Goal: Obtain resource: Download file/media

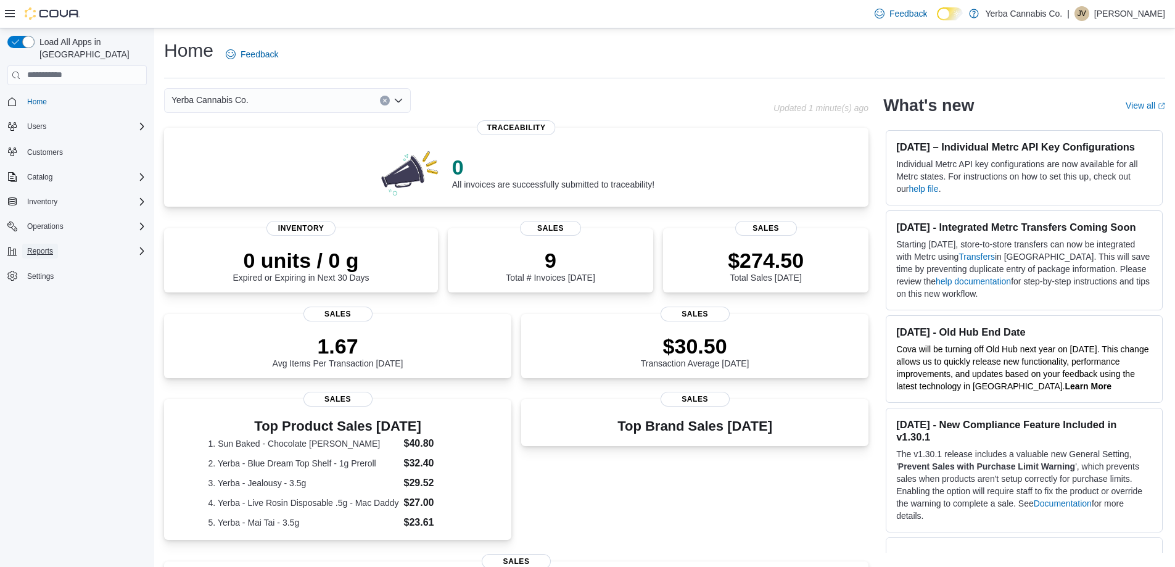
click at [45, 246] on span "Reports" at bounding box center [40, 251] width 26 height 10
click at [37, 332] on span "Reports" at bounding box center [35, 337] width 26 height 10
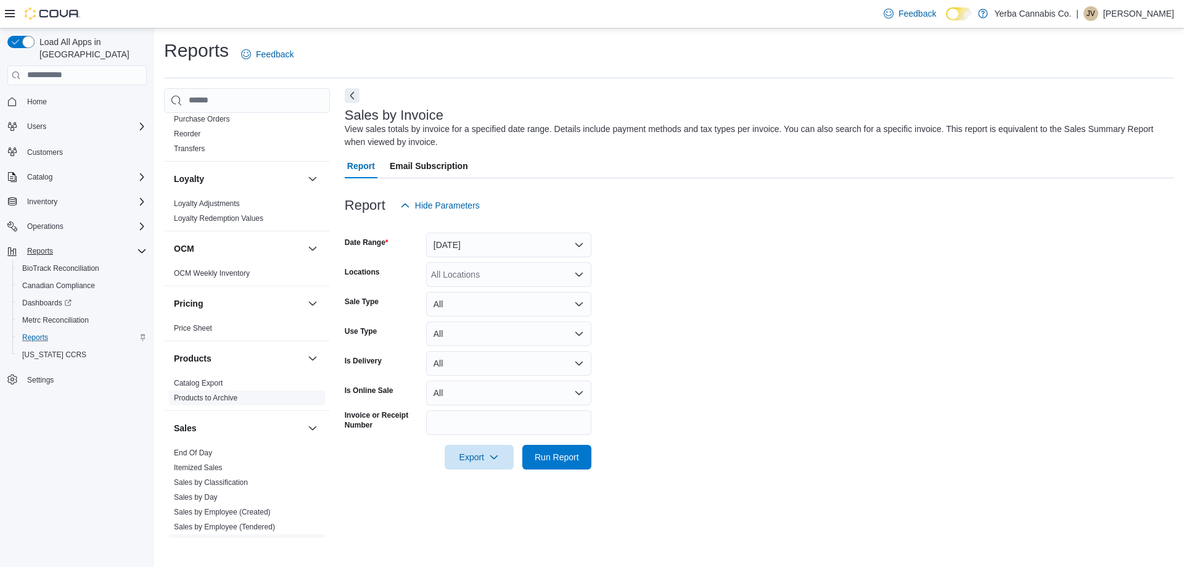
scroll to position [740, 0]
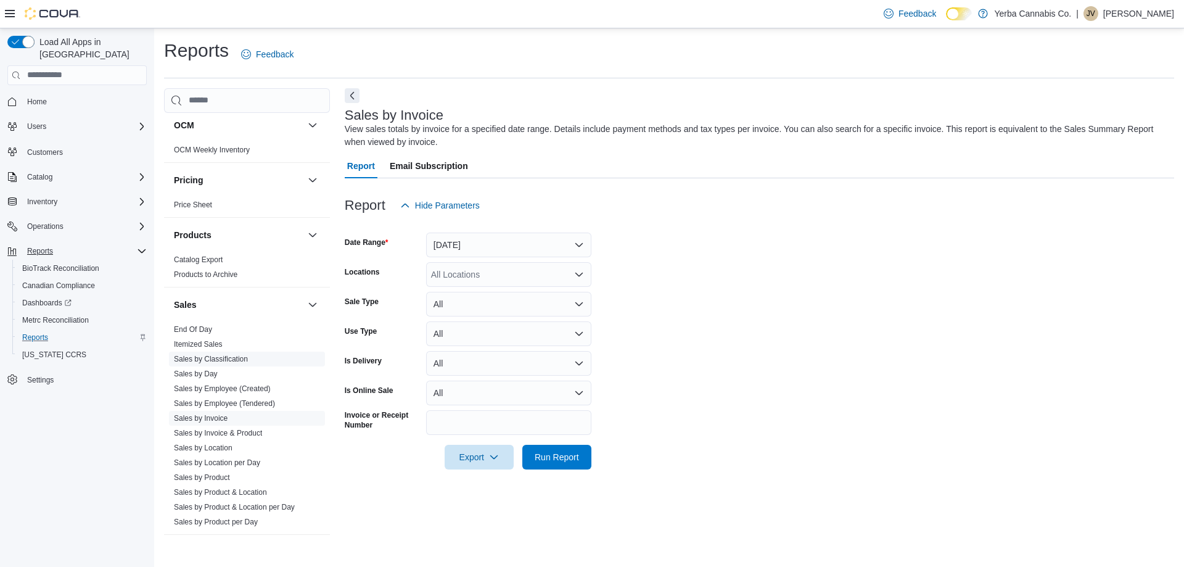
click at [236, 357] on link "Sales by Classification" at bounding box center [211, 359] width 74 height 9
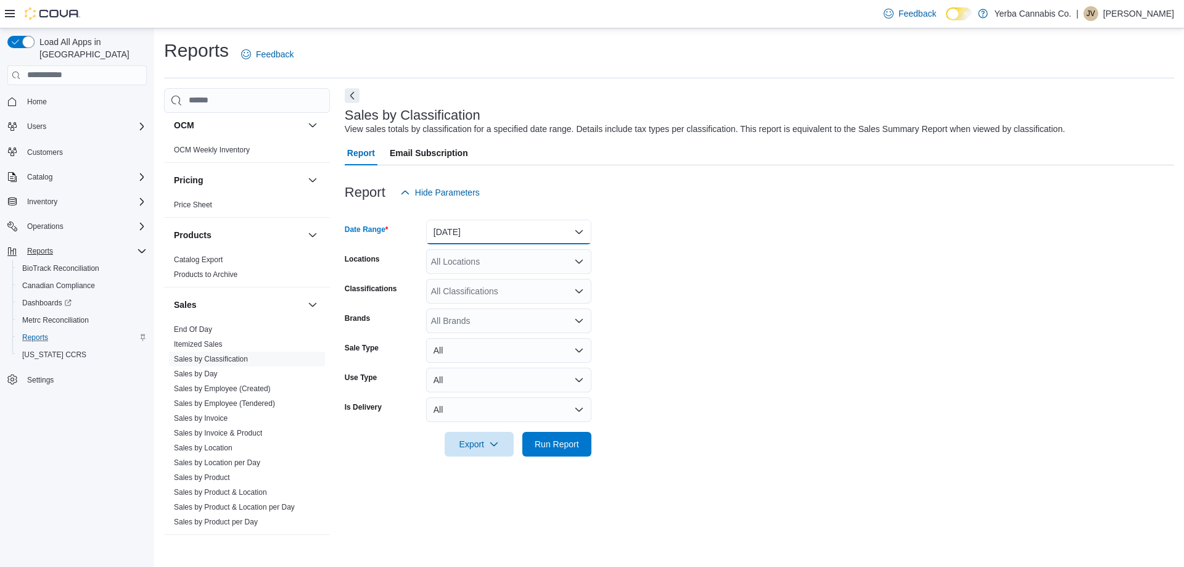
click at [568, 229] on button "[DATE]" at bounding box center [508, 232] width 165 height 25
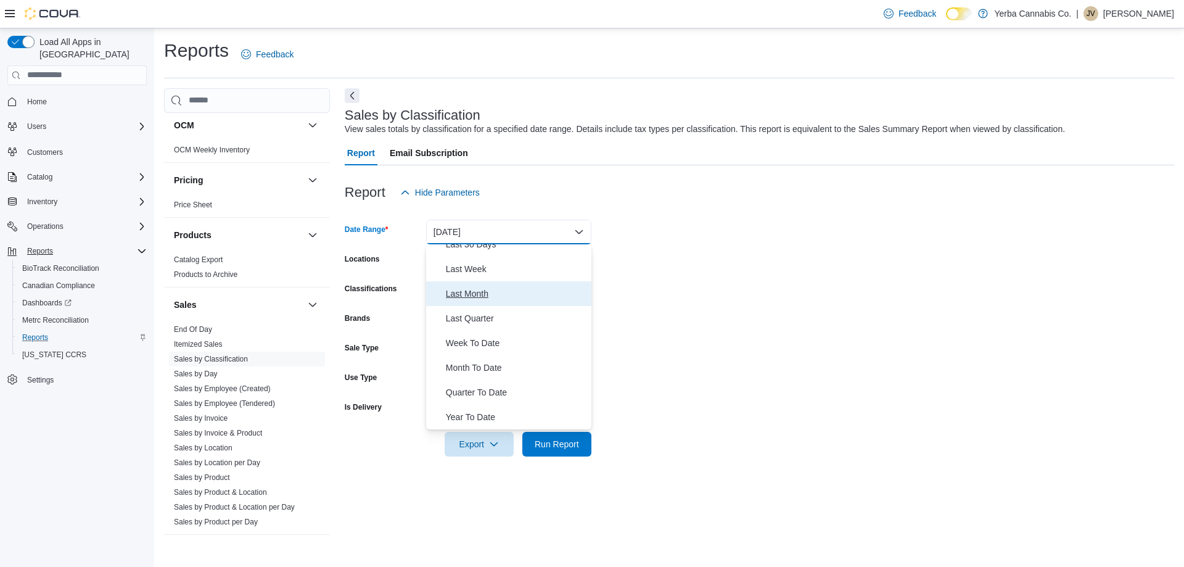
click at [467, 290] on span "Last Month" at bounding box center [516, 293] width 141 height 15
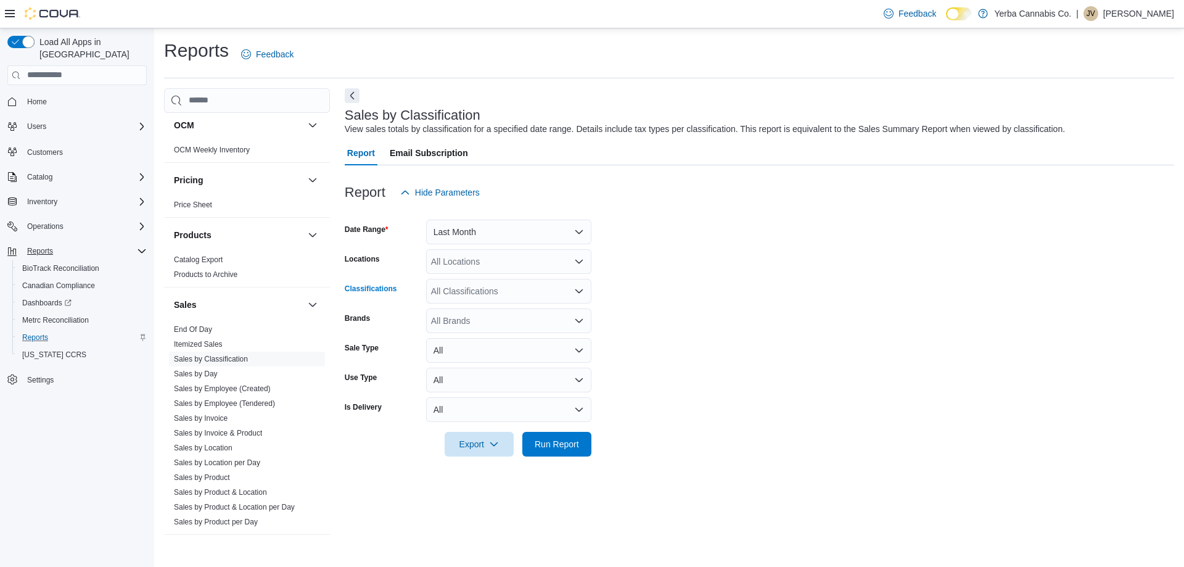
click at [545, 294] on div "All Classifications" at bounding box center [508, 291] width 165 height 25
click at [545, 294] on div "All Classifications Combo box. Selected. Combo box input. All Classifications. …" at bounding box center [508, 291] width 165 height 25
click at [685, 294] on form "Date Range Last Month Locations All Locations Classifications All Classificatio…" at bounding box center [759, 331] width 829 height 252
click at [575, 350] on button "All" at bounding box center [508, 350] width 165 height 25
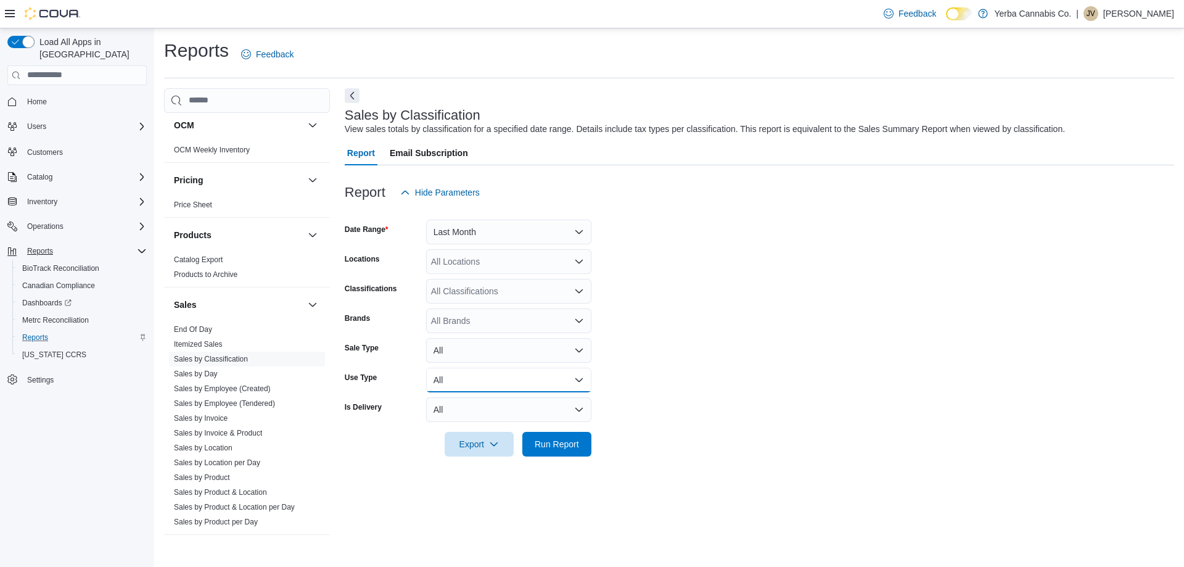
click at [573, 383] on button "All" at bounding box center [508, 380] width 165 height 25
click at [578, 320] on icon "Open list of options" at bounding box center [579, 321] width 10 height 10
click at [578, 320] on icon "Close list of options" at bounding box center [579, 321] width 10 height 10
click at [211, 345] on link "Itemized Sales" at bounding box center [198, 344] width 49 height 9
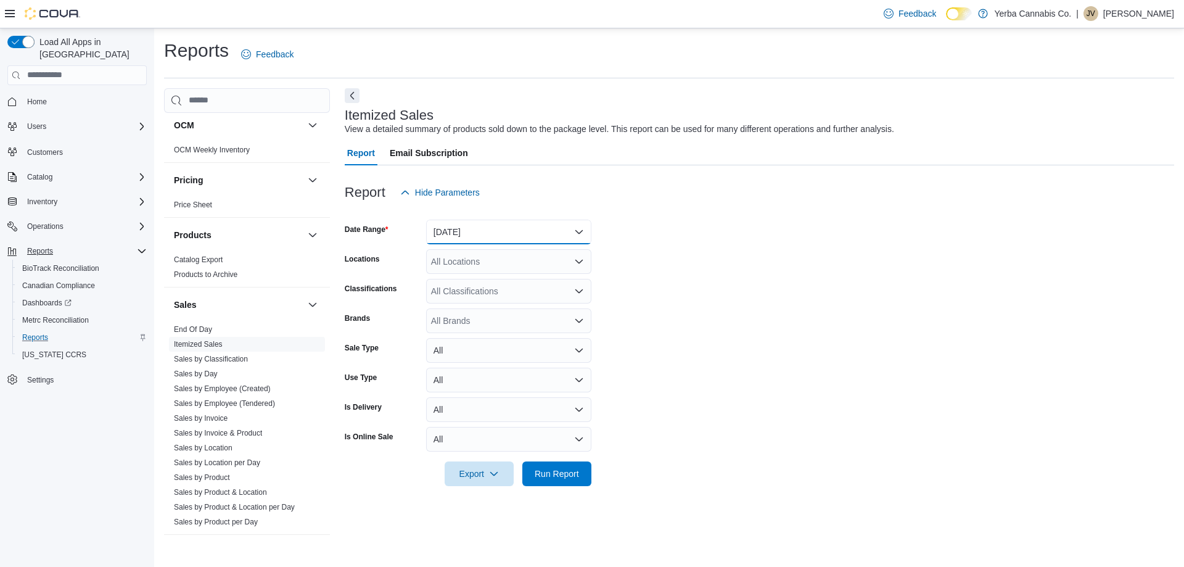
click at [547, 223] on button "[DATE]" at bounding box center [508, 232] width 165 height 25
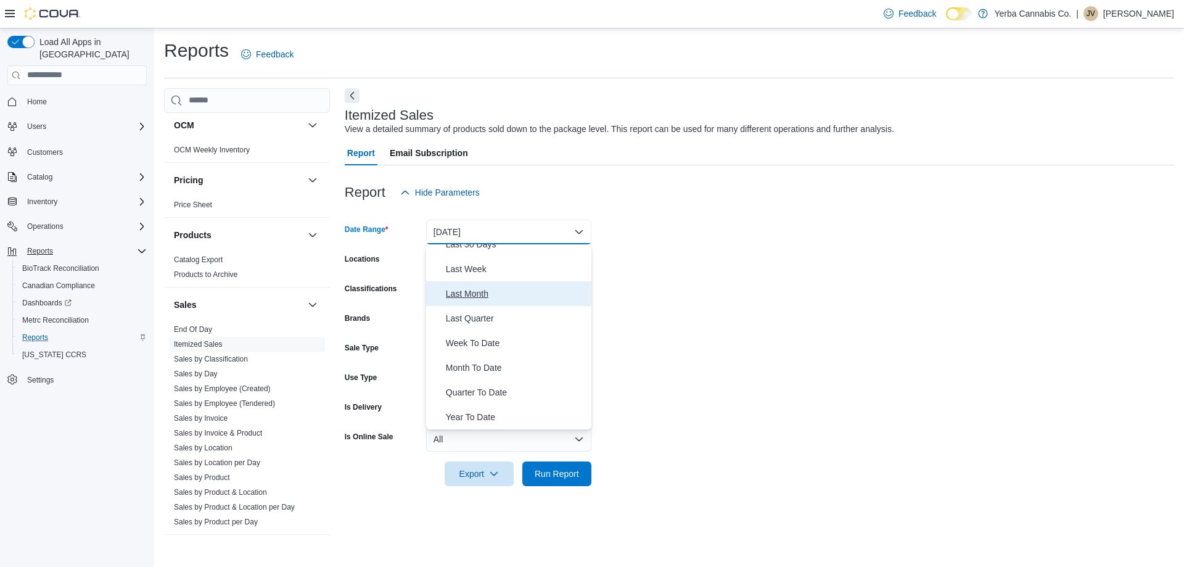
click at [474, 296] on span "Last Month" at bounding box center [516, 293] width 141 height 15
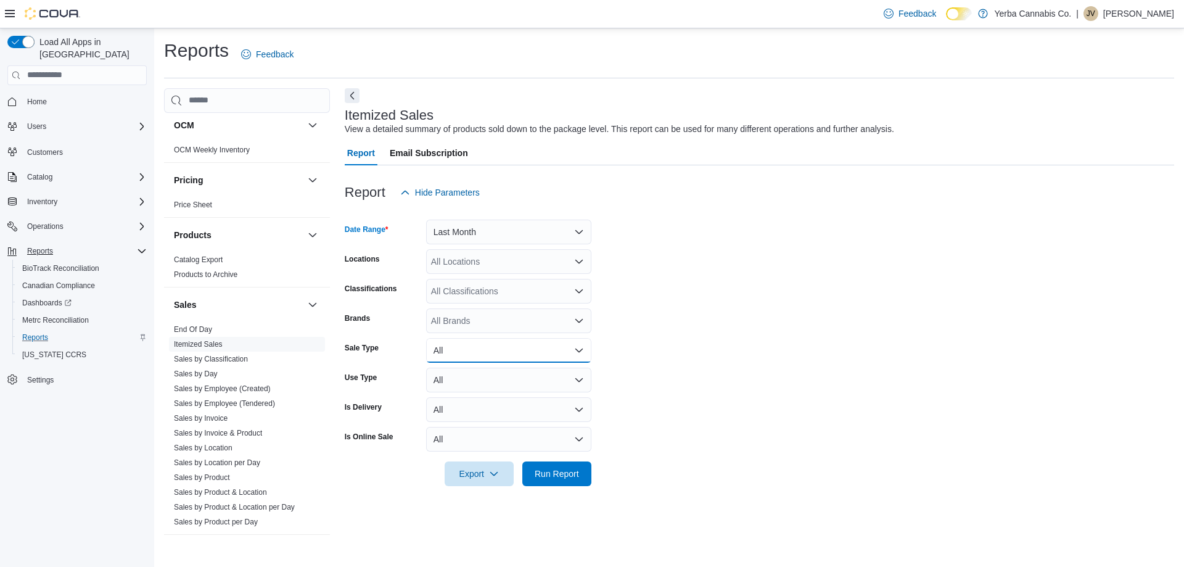
click at [573, 356] on button "All" at bounding box center [508, 350] width 165 height 25
click at [567, 380] on button "All" at bounding box center [508, 380] width 165 height 25
click at [573, 444] on button "All" at bounding box center [508, 439] width 165 height 25
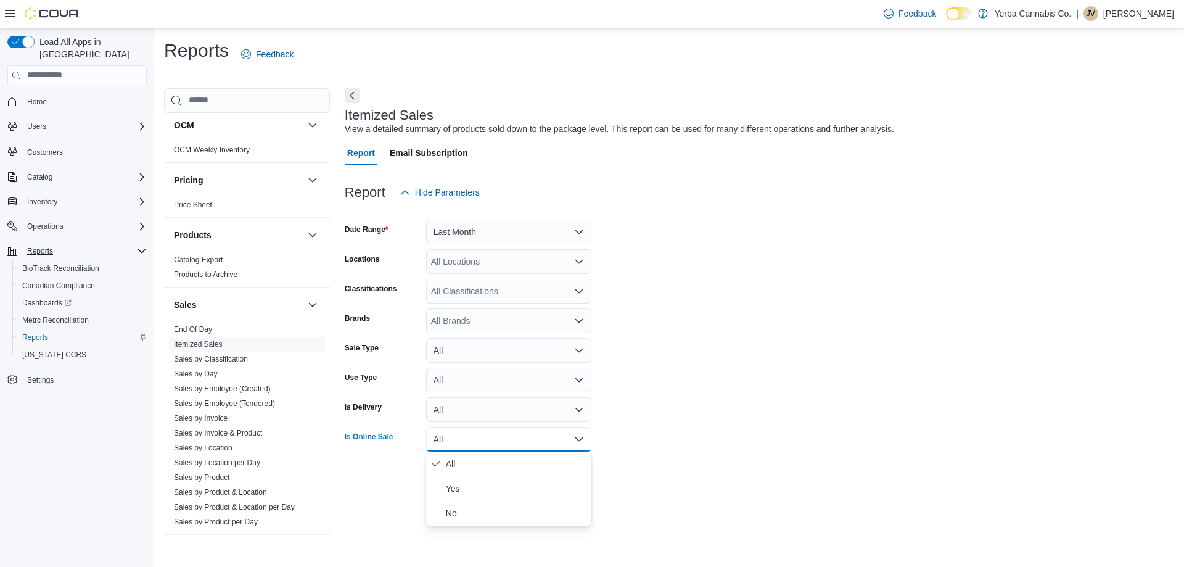
click at [573, 444] on button "All" at bounding box center [508, 439] width 165 height 25
click at [567, 284] on div "All Classifications" at bounding box center [508, 291] width 165 height 25
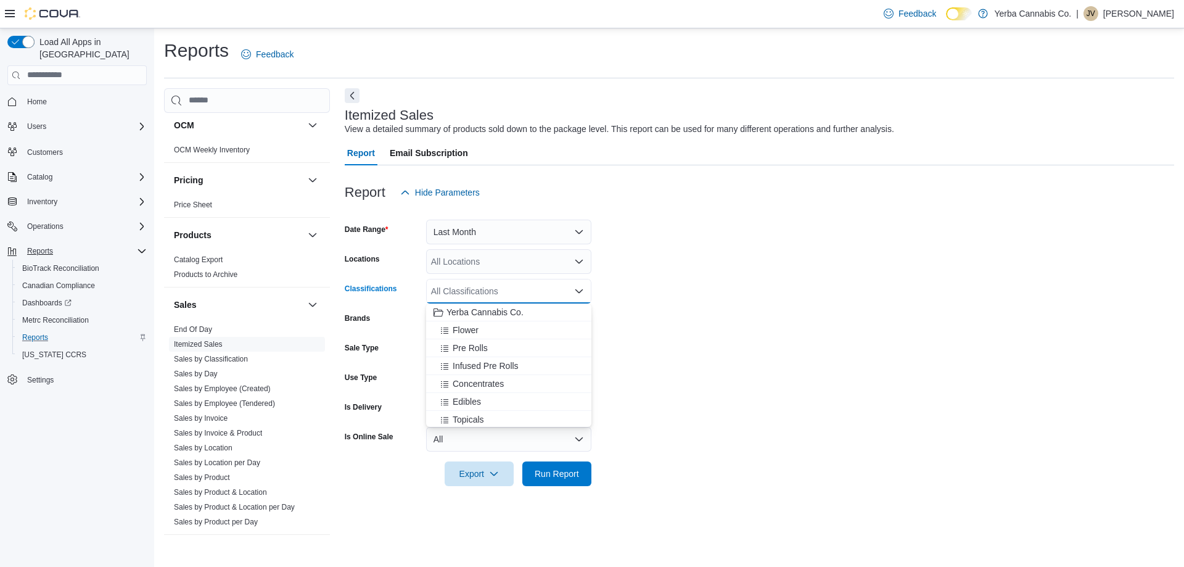
click at [573, 300] on div "All Classifications Combo box. Selected. Combo box input. All Classifications. …" at bounding box center [508, 291] width 165 height 25
click at [639, 260] on form "Date Range Last Month Locations All Locations Classifications All Classificatio…" at bounding box center [759, 345] width 829 height 281
click at [479, 475] on span "Export" at bounding box center [479, 473] width 54 height 25
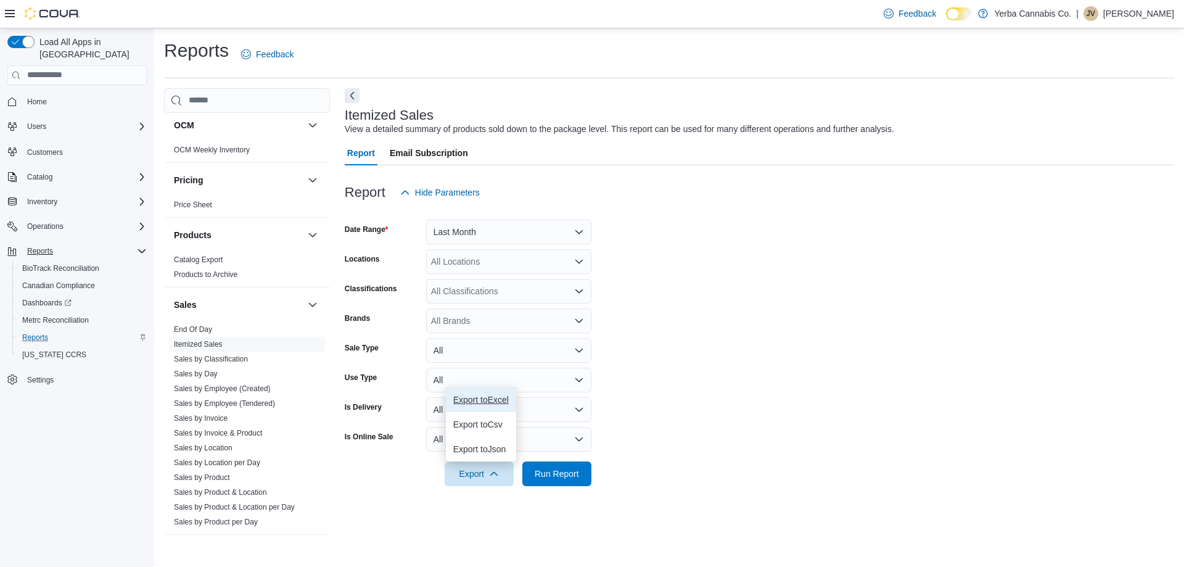
click at [477, 397] on span "Export to Excel" at bounding box center [480, 400] width 55 height 10
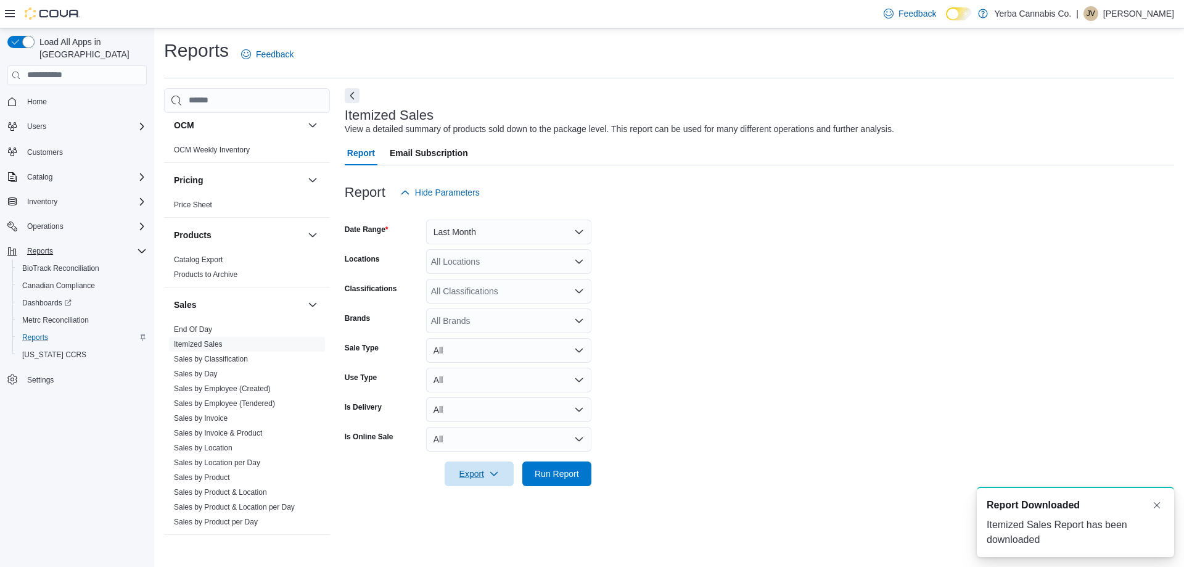
scroll to position [0, 0]
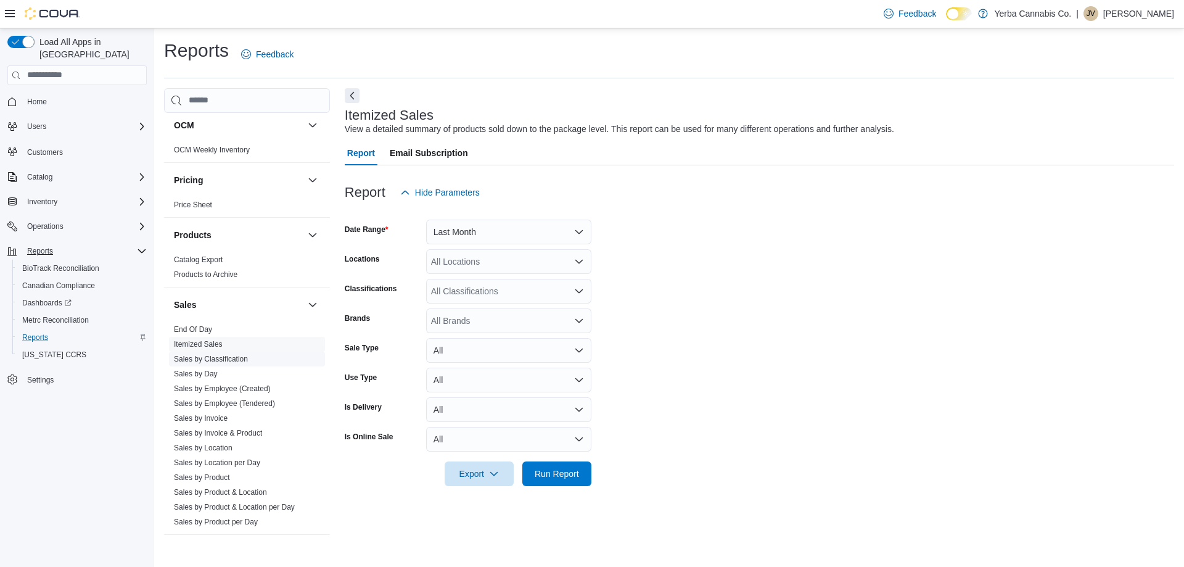
click at [232, 358] on link "Sales by Classification" at bounding box center [211, 359] width 74 height 9
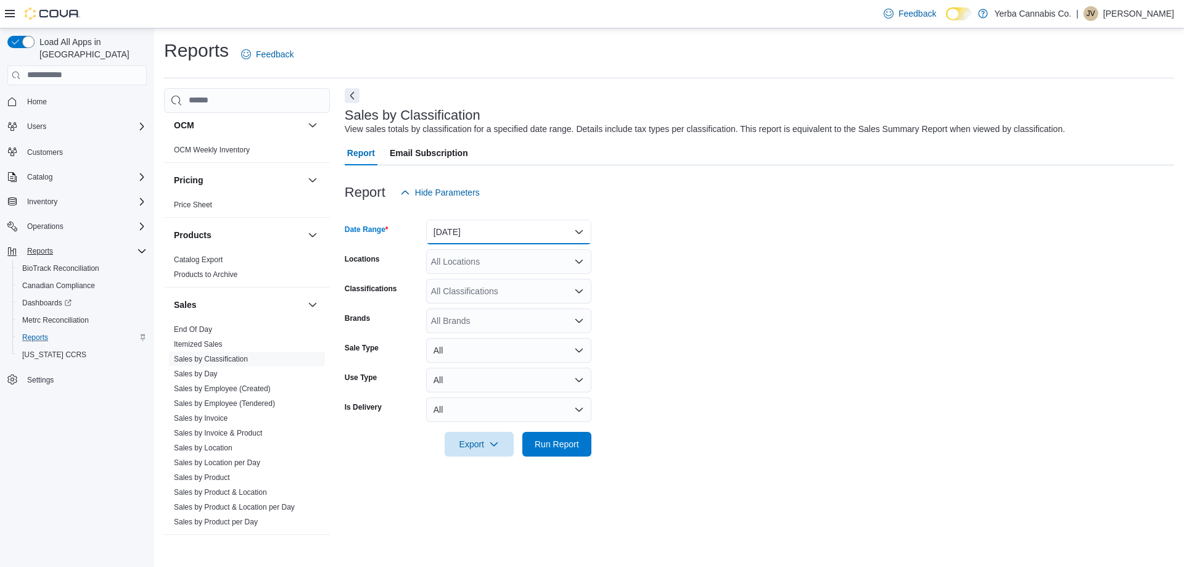
click at [545, 236] on button "[DATE]" at bounding box center [508, 232] width 165 height 25
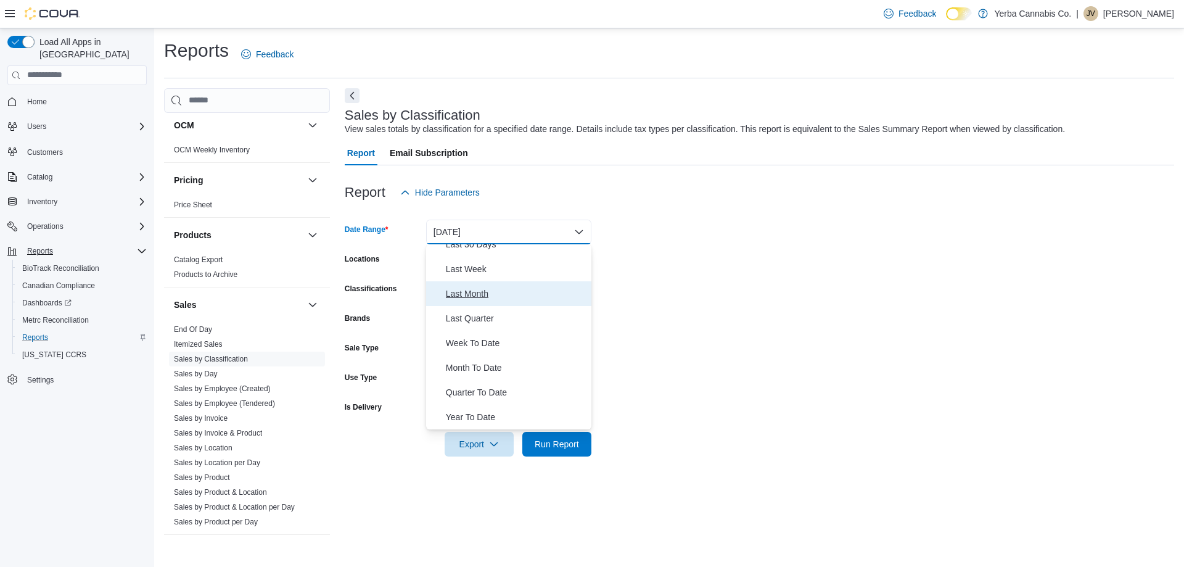
click at [472, 293] on span "Last Month" at bounding box center [516, 293] width 141 height 15
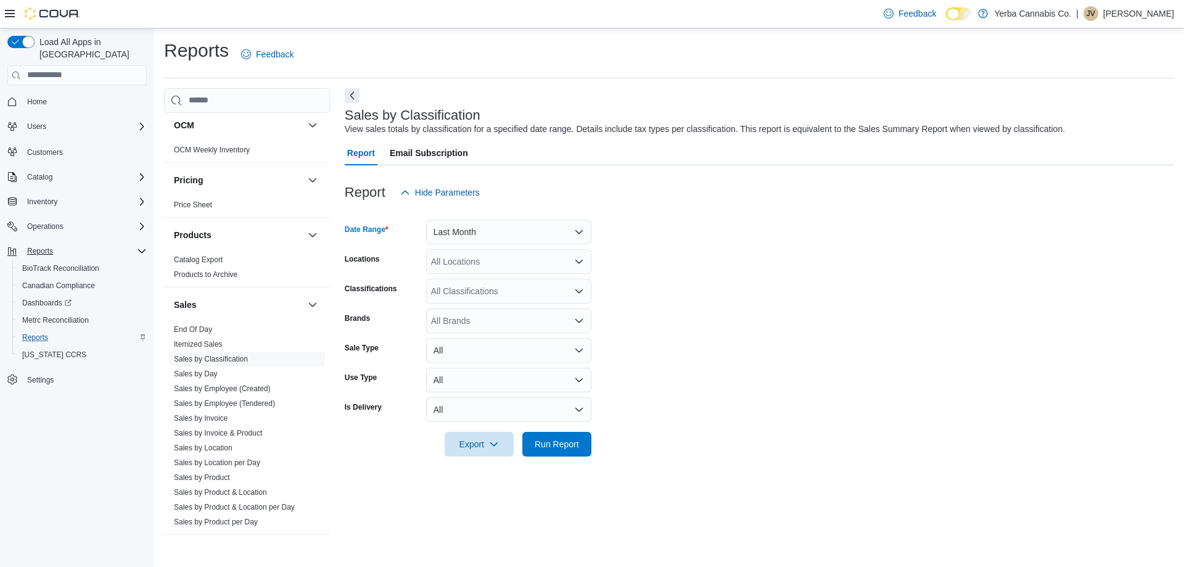
click at [551, 295] on div "All Classifications" at bounding box center [508, 291] width 165 height 25
click at [551, 295] on div "All Classifications Combo box. Selected. Combo box input. All Classifications. …" at bounding box center [508, 291] width 165 height 25
click at [656, 284] on form "Date Range Last Month Locations All Locations Classifications All Classificatio…" at bounding box center [759, 331] width 829 height 252
click at [575, 350] on button "All" at bounding box center [508, 350] width 165 height 25
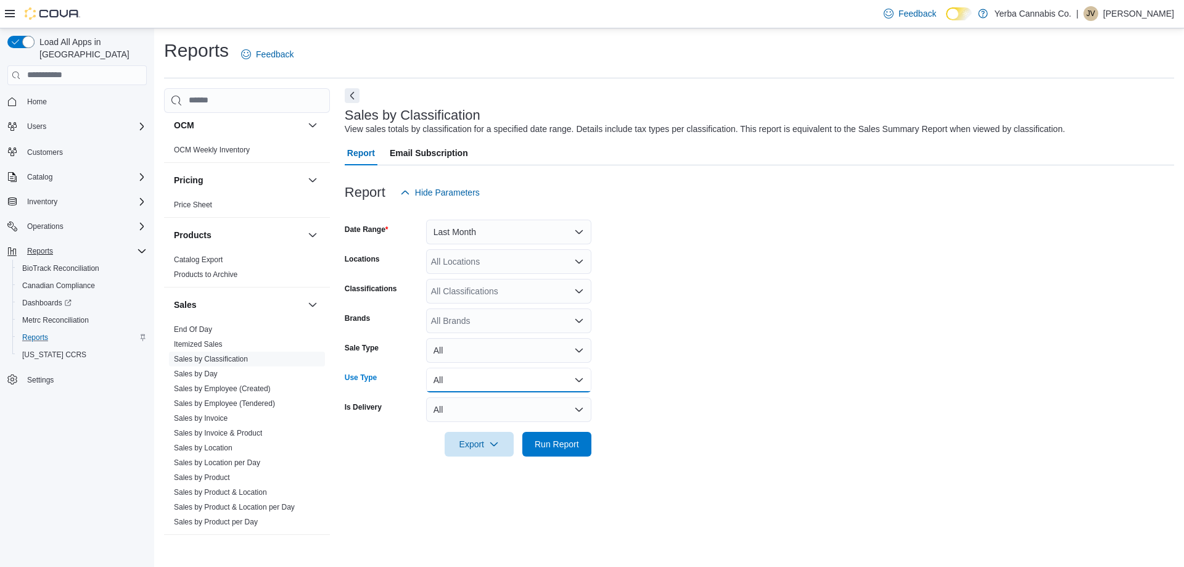
click at [580, 383] on button "All" at bounding box center [508, 380] width 165 height 25
click at [467, 457] on span "Medical" at bounding box center [516, 453] width 141 height 15
click at [481, 446] on span "Export" at bounding box center [479, 443] width 54 height 25
click at [477, 469] on span "Export to Excel" at bounding box center [480, 469] width 55 height 10
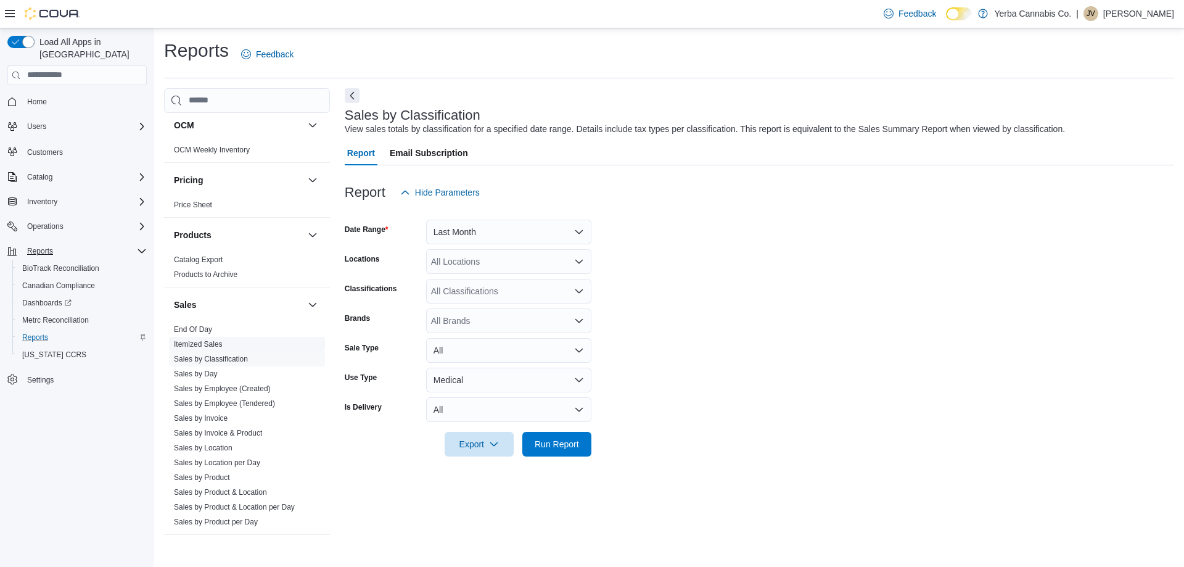
click at [216, 347] on link "Itemized Sales" at bounding box center [198, 344] width 49 height 9
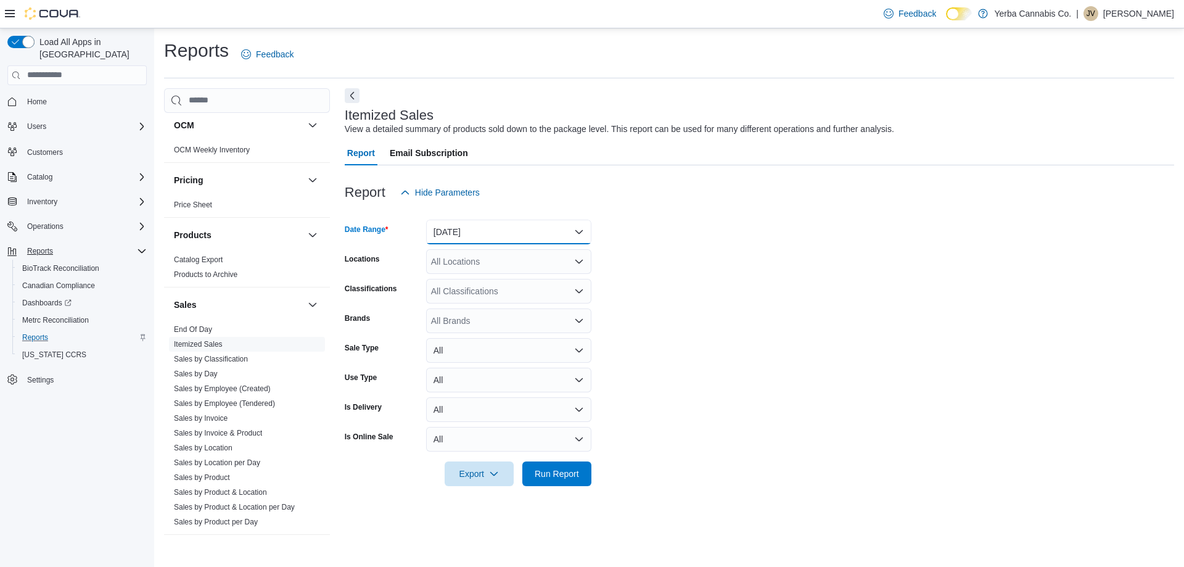
click at [535, 237] on button "[DATE]" at bounding box center [508, 232] width 165 height 25
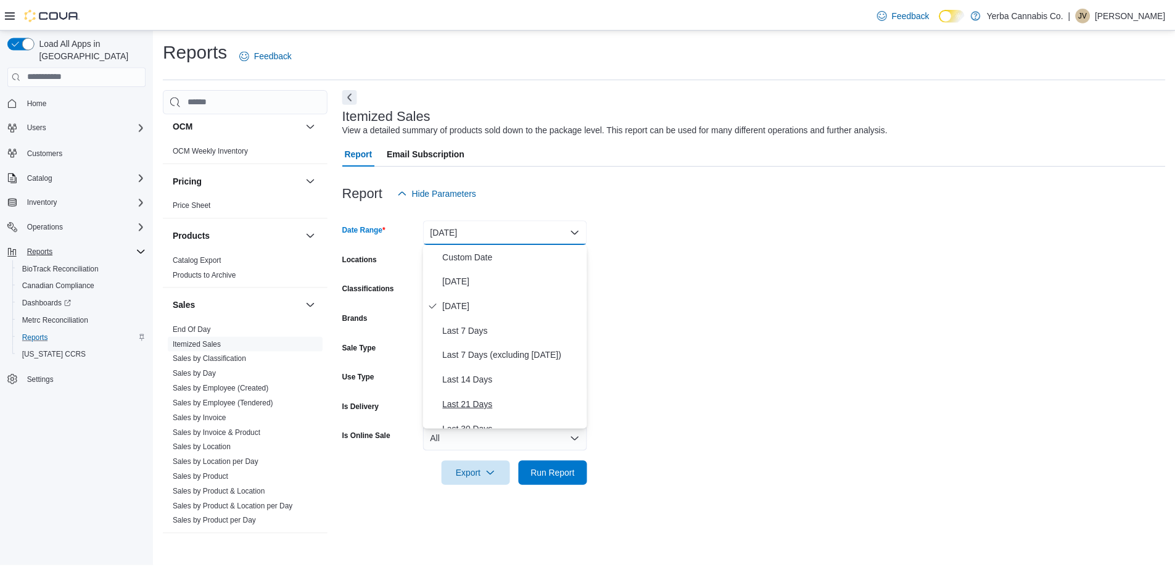
scroll to position [123, 0]
click at [469, 354] on span "Last Month" at bounding box center [516, 355] width 141 height 15
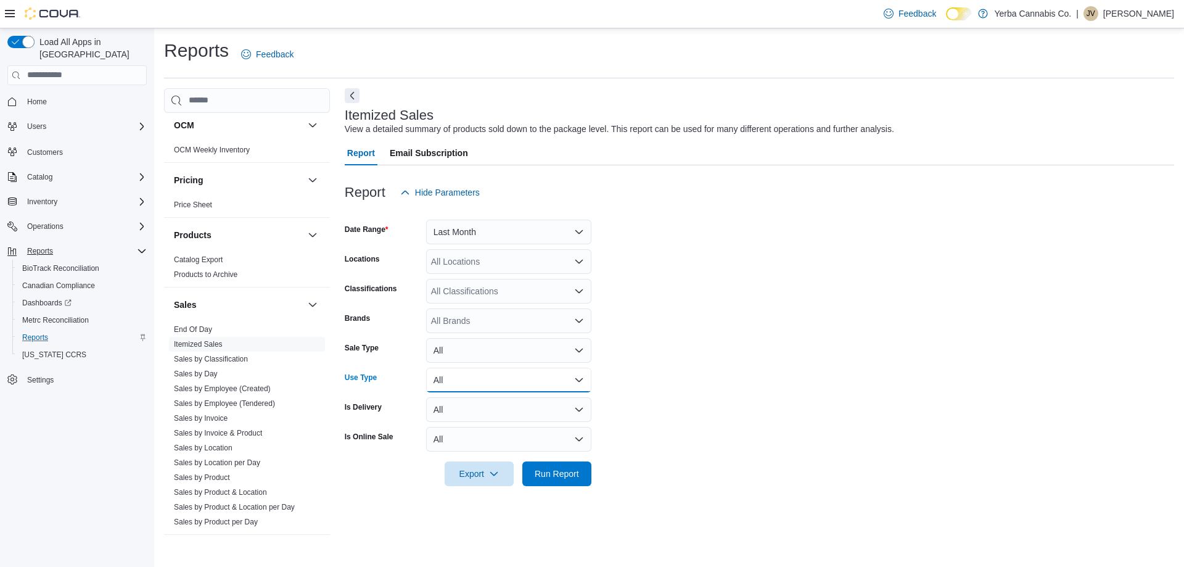
click at [485, 379] on button "All" at bounding box center [508, 380] width 165 height 25
click at [461, 462] on button "Medical" at bounding box center [508, 454] width 165 height 25
click at [551, 478] on span "Run Report" at bounding box center [557, 473] width 44 height 12
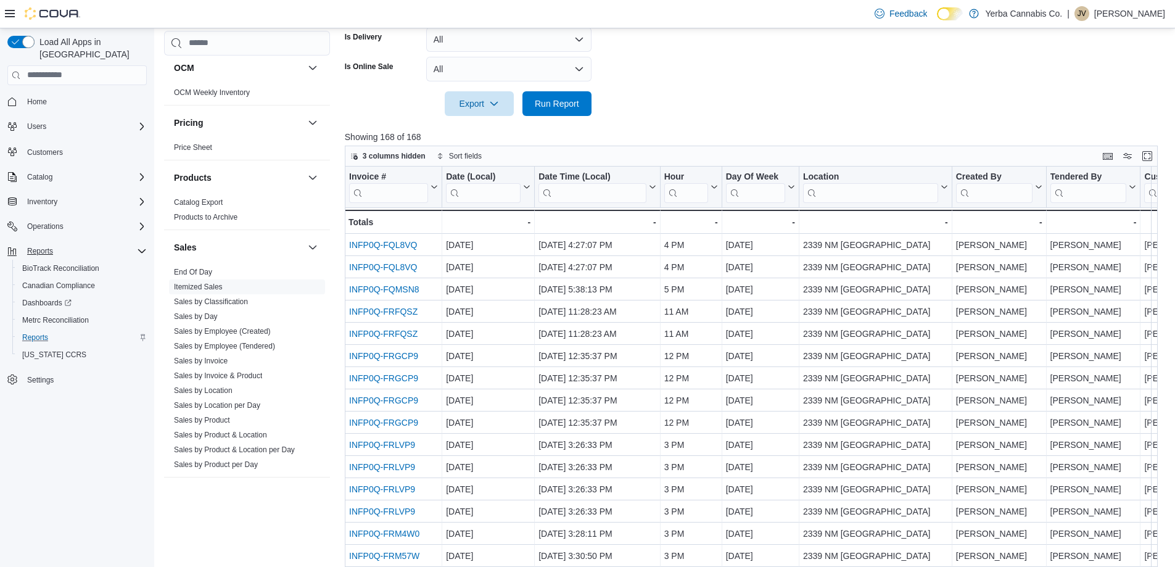
scroll to position [62, 0]
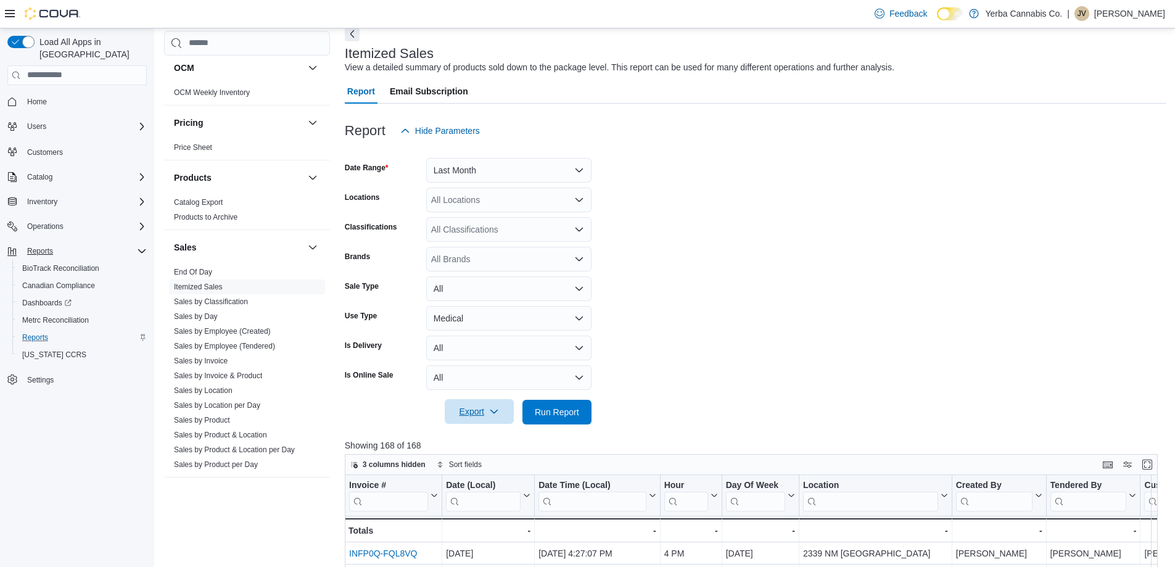
click at [461, 411] on span "Export" at bounding box center [479, 411] width 54 height 25
click at [467, 437] on span "Export to Excel" at bounding box center [480, 437] width 55 height 10
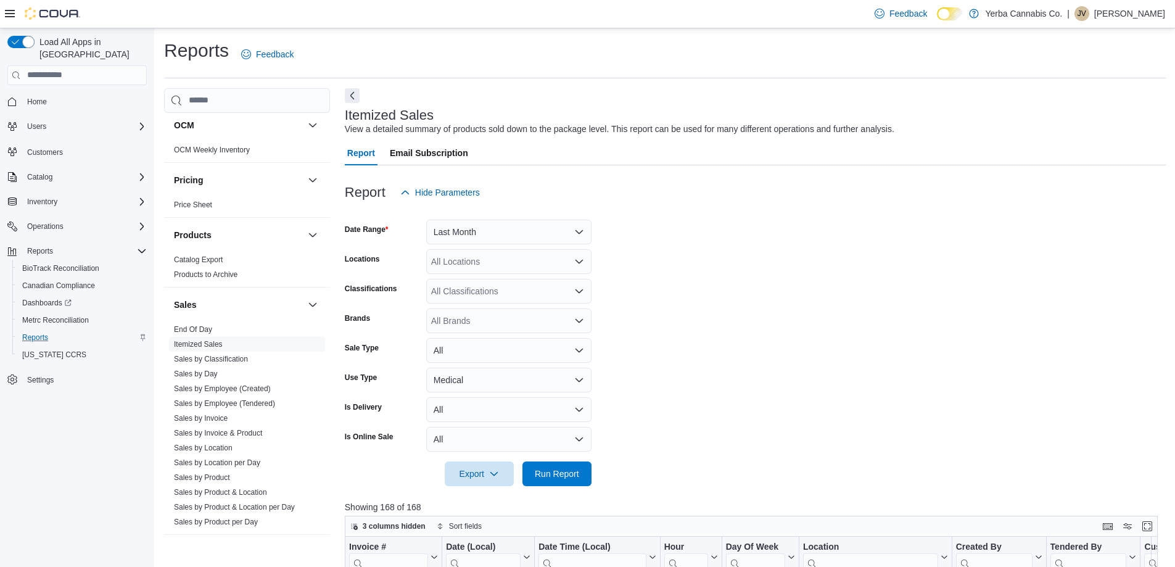
click at [1125, 15] on p "[PERSON_NAME]" at bounding box center [1129, 13] width 71 height 15
click at [1083, 117] on span "Sign Out" at bounding box center [1085, 120] width 33 height 12
